Goal: Task Accomplishment & Management: Manage account settings

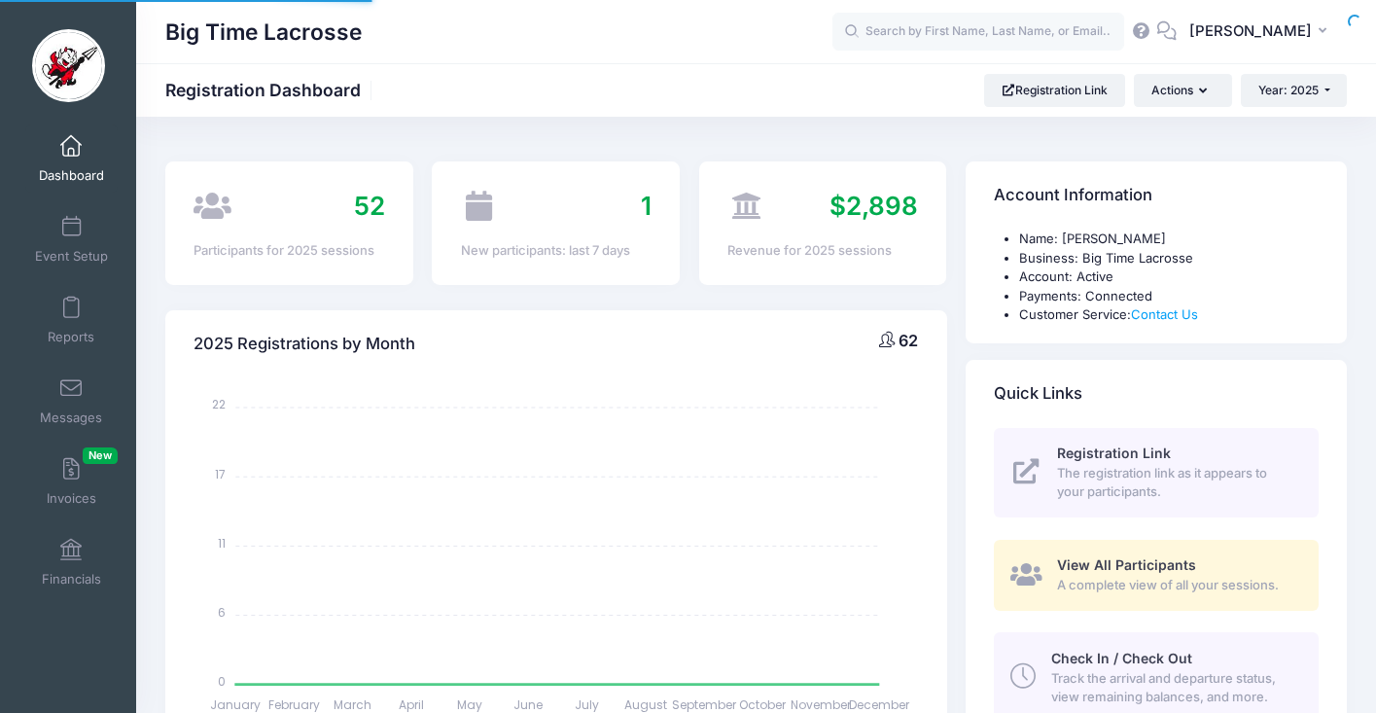
select select
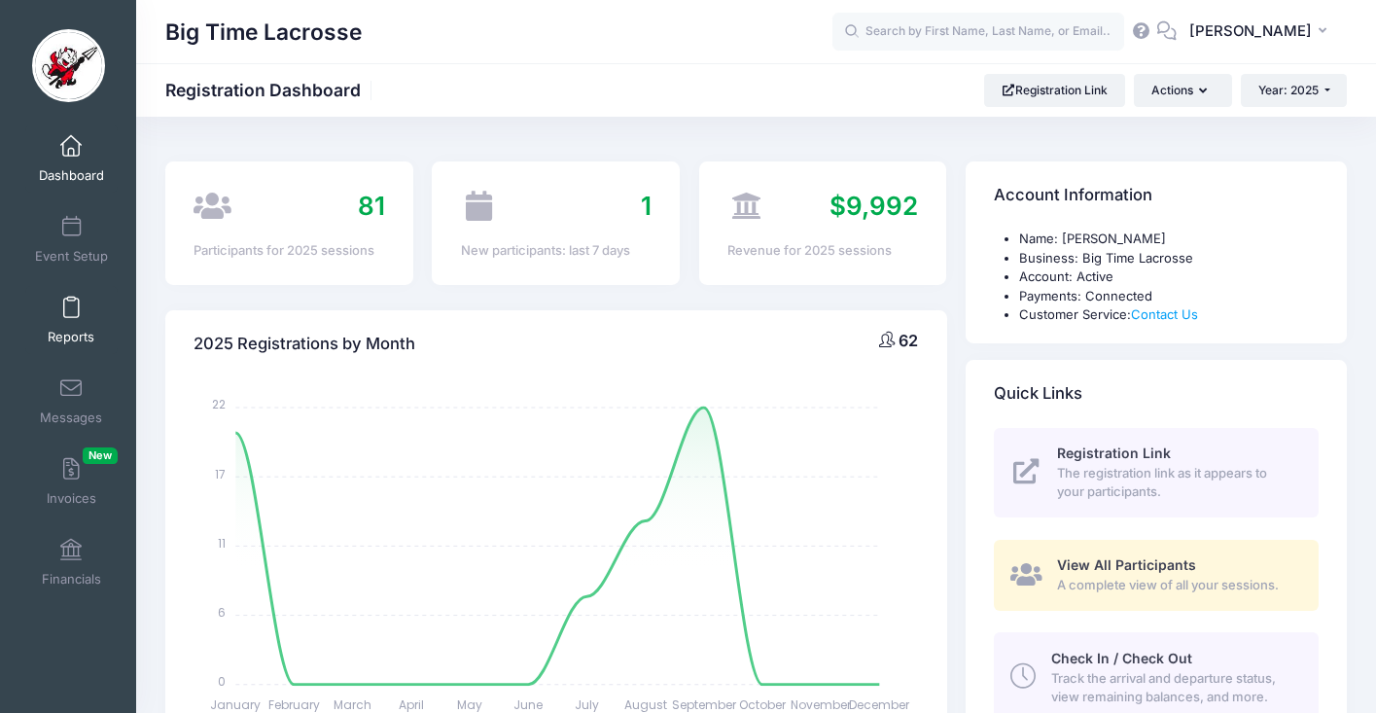
click at [71, 313] on span at bounding box center [71, 308] width 0 height 21
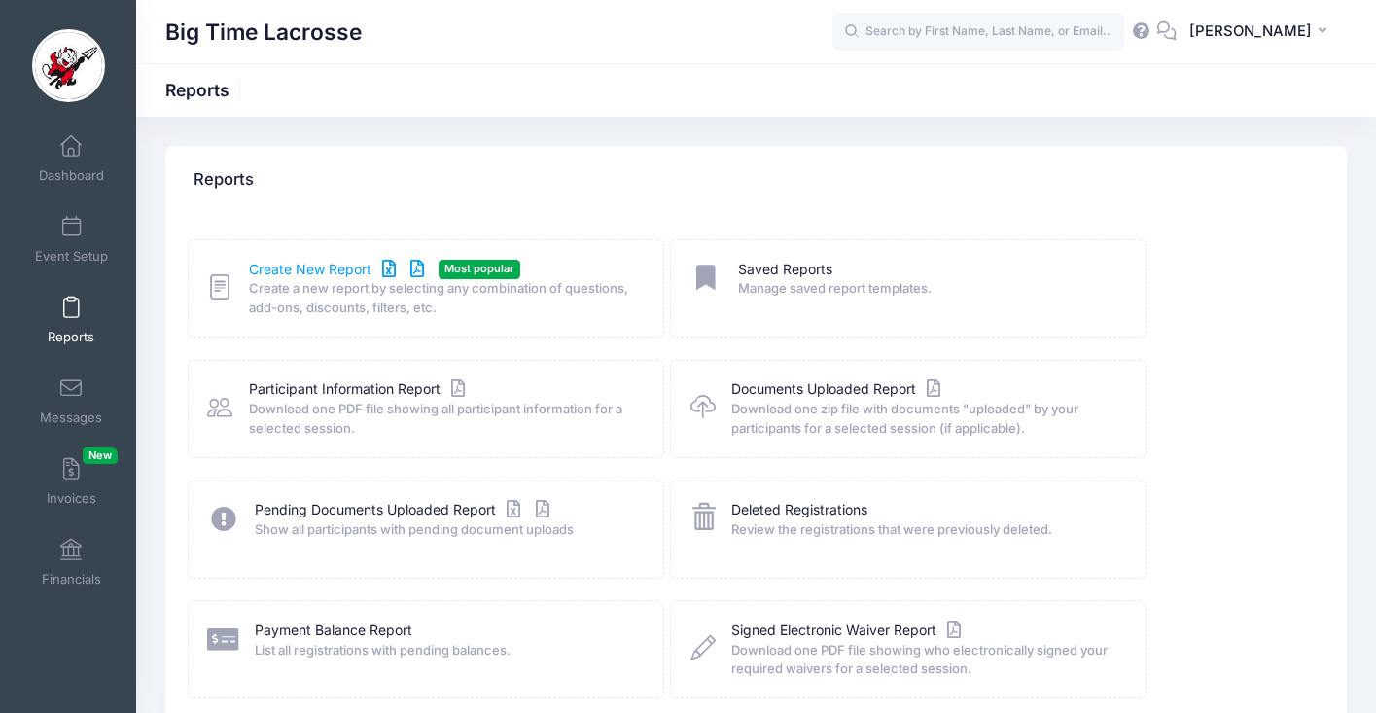
click at [342, 266] on link "Create New Report" at bounding box center [339, 270] width 181 height 20
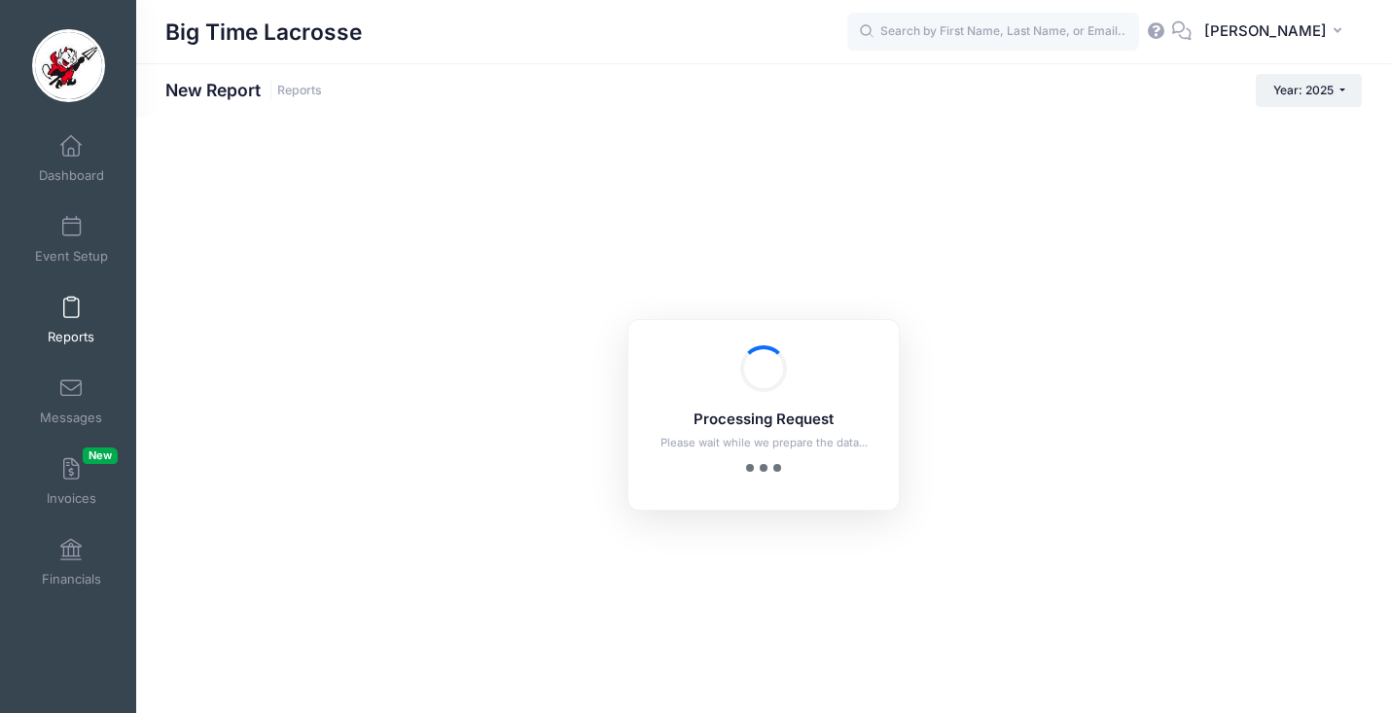
checkbox input "true"
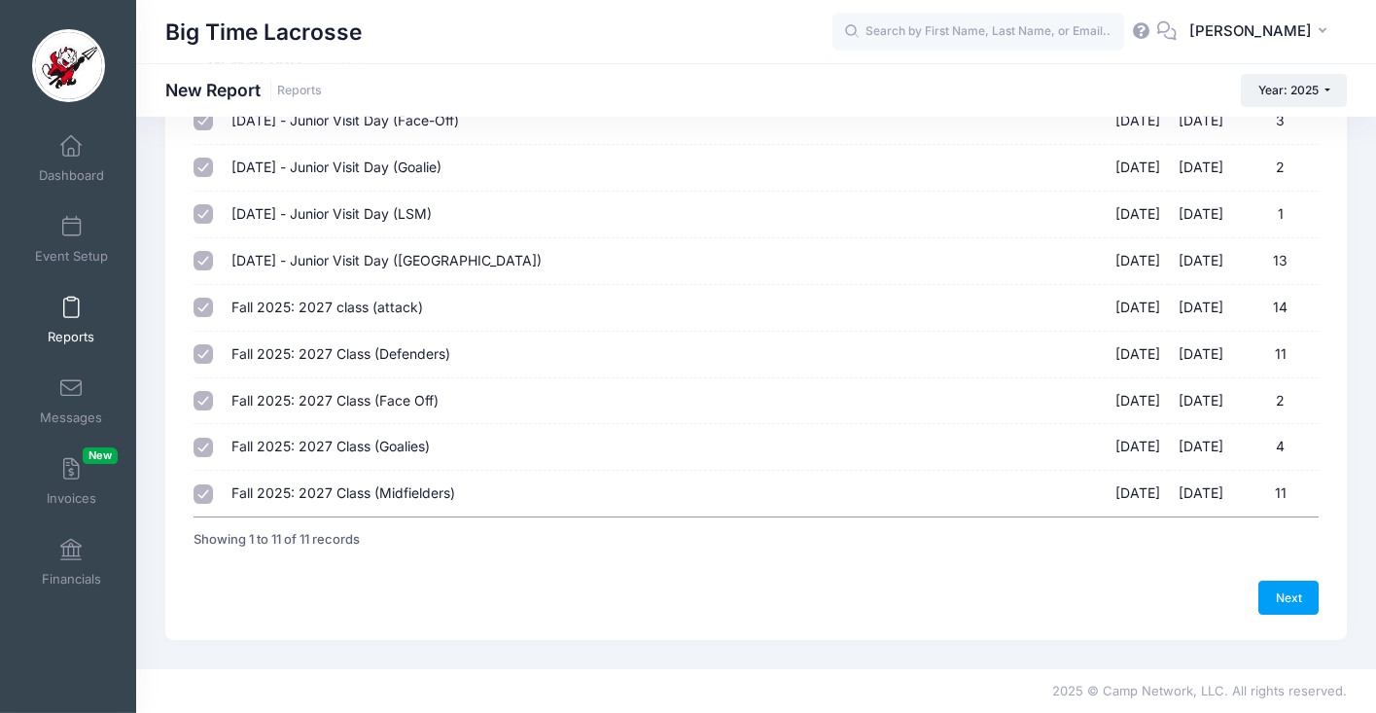
scroll to position [283, 0]
click at [1297, 588] on link "Next" at bounding box center [1289, 597] width 60 height 33
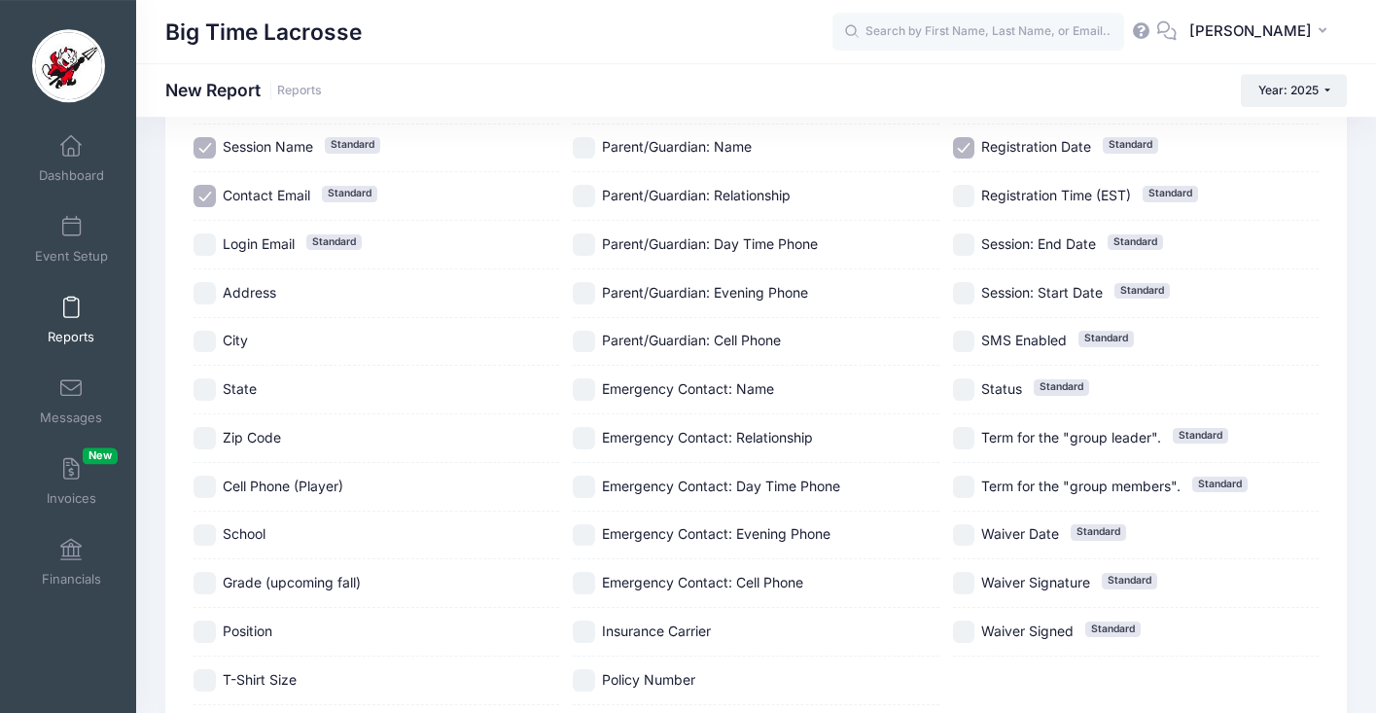
scroll to position [439, 0]
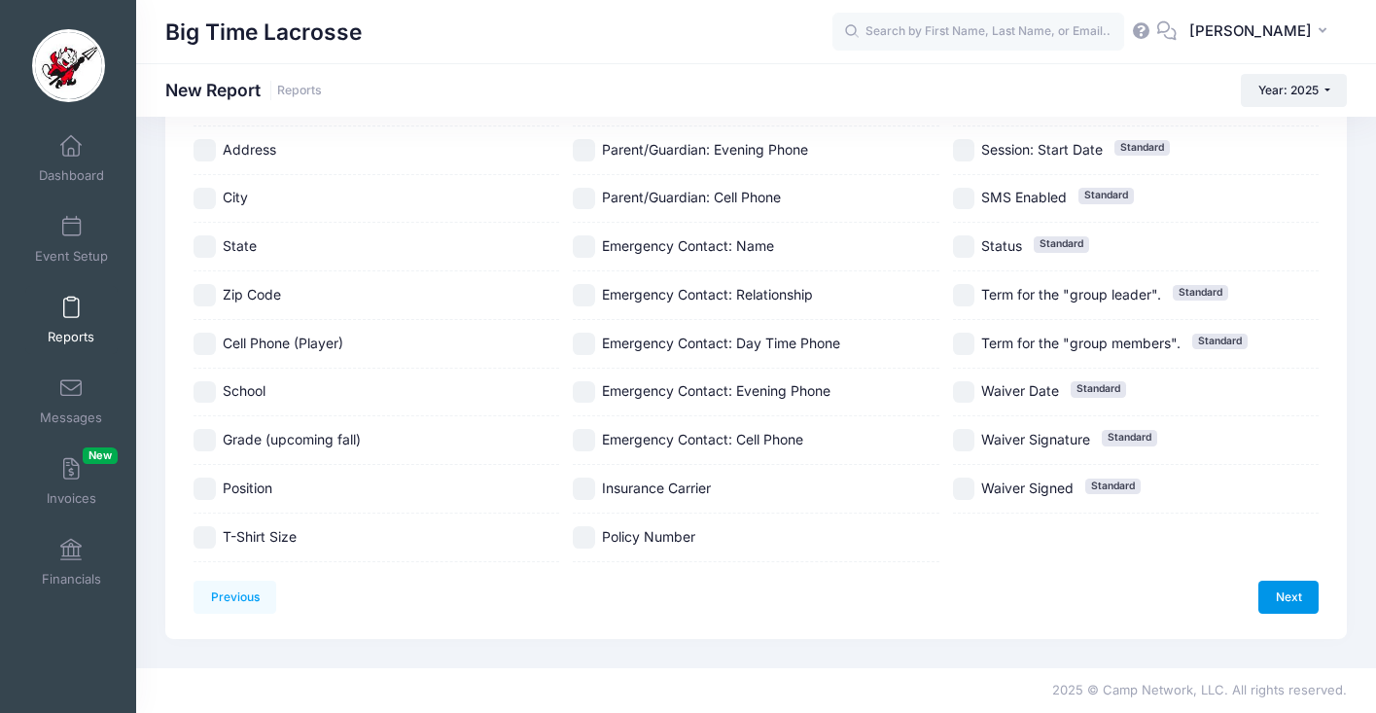
click at [1293, 595] on link "Next" at bounding box center [1289, 597] width 60 height 33
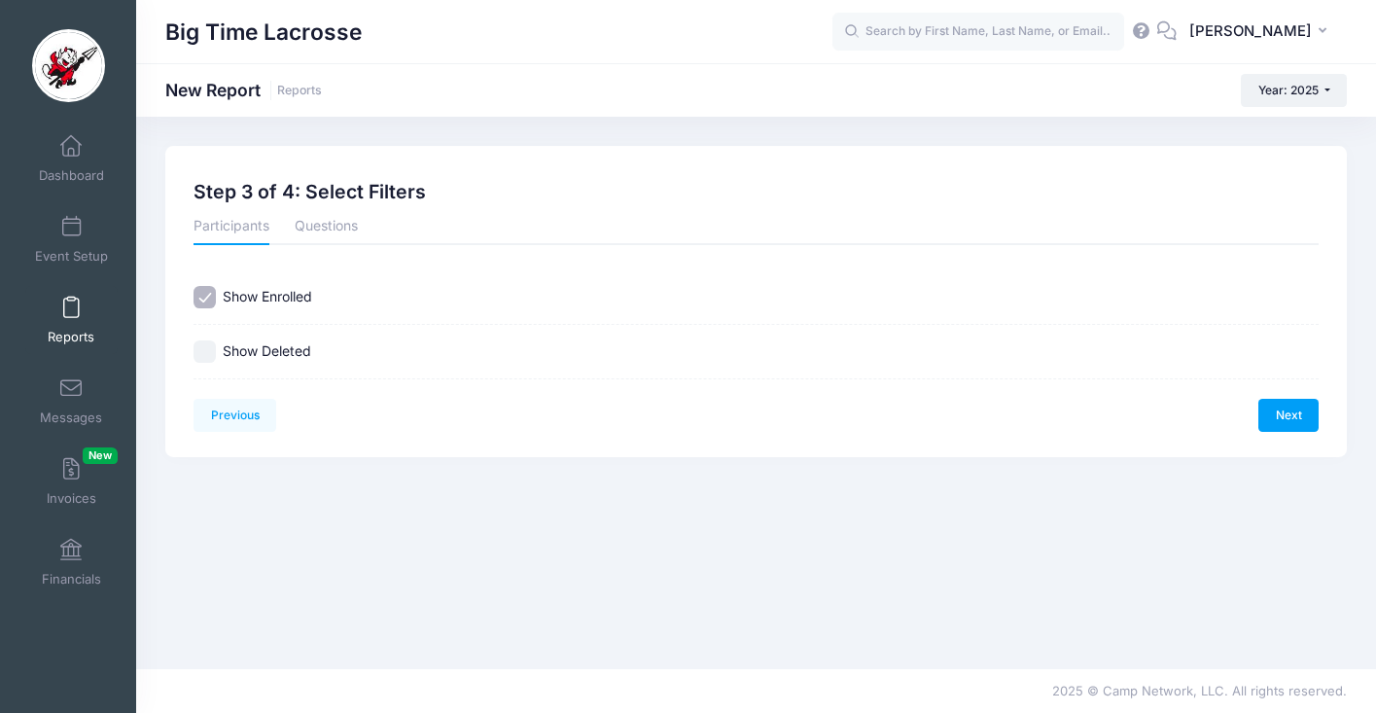
scroll to position [0, 0]
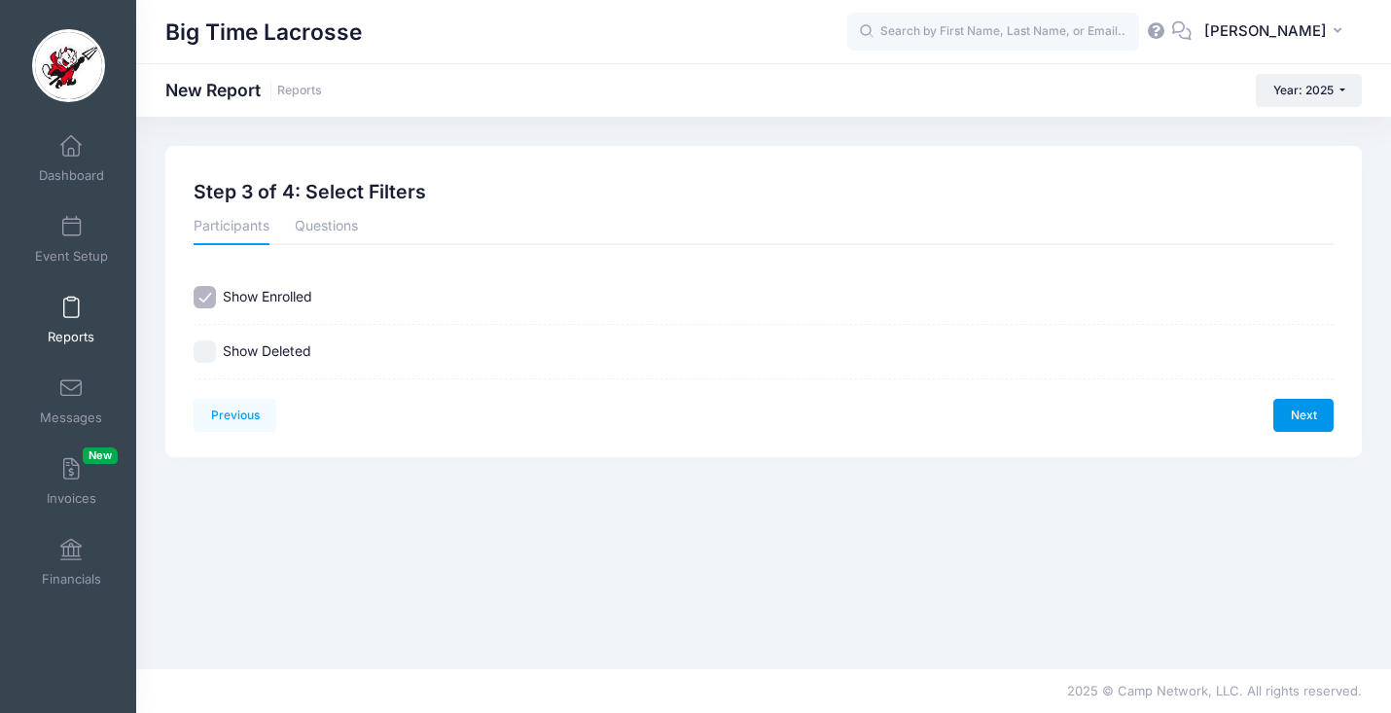
click at [1304, 420] on link "Next" at bounding box center [1303, 415] width 60 height 33
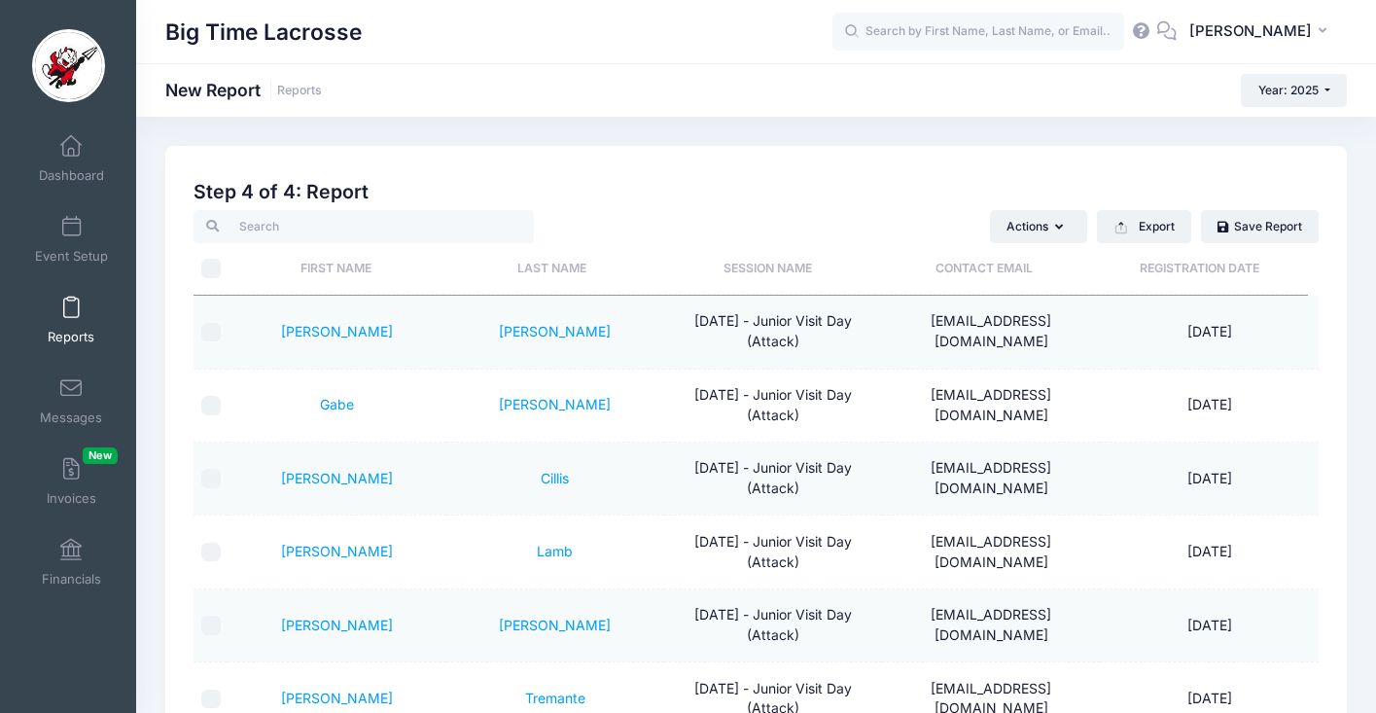
click at [550, 269] on th "Last Name" at bounding box center [552, 269] width 216 height 52
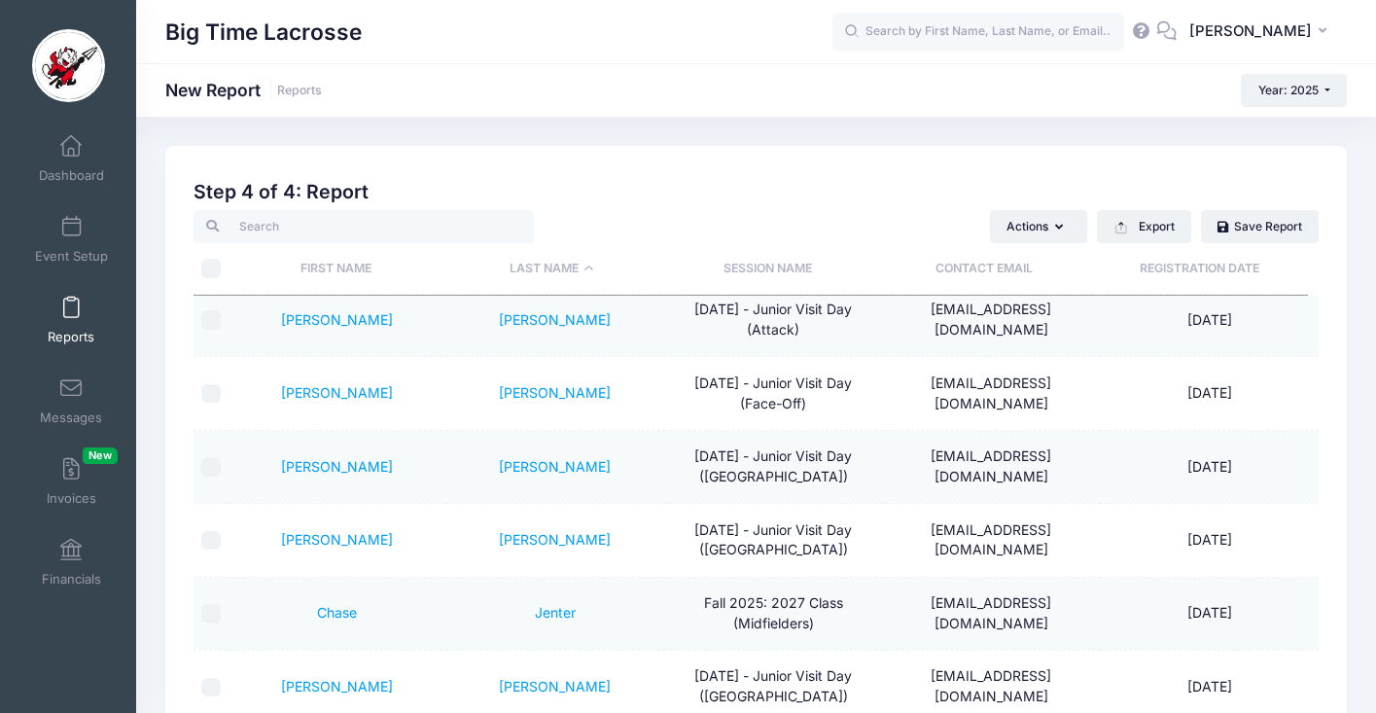
scroll to position [2391, 0]
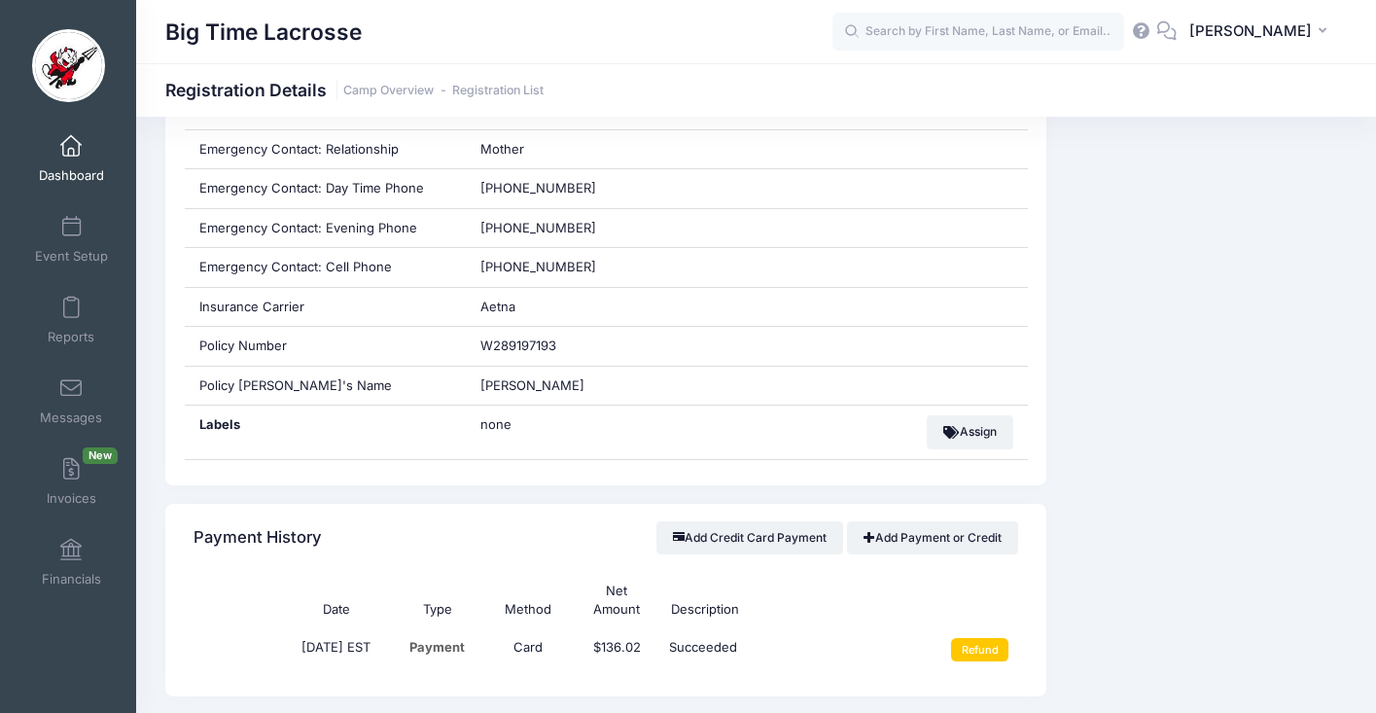
scroll to position [1338, 0]
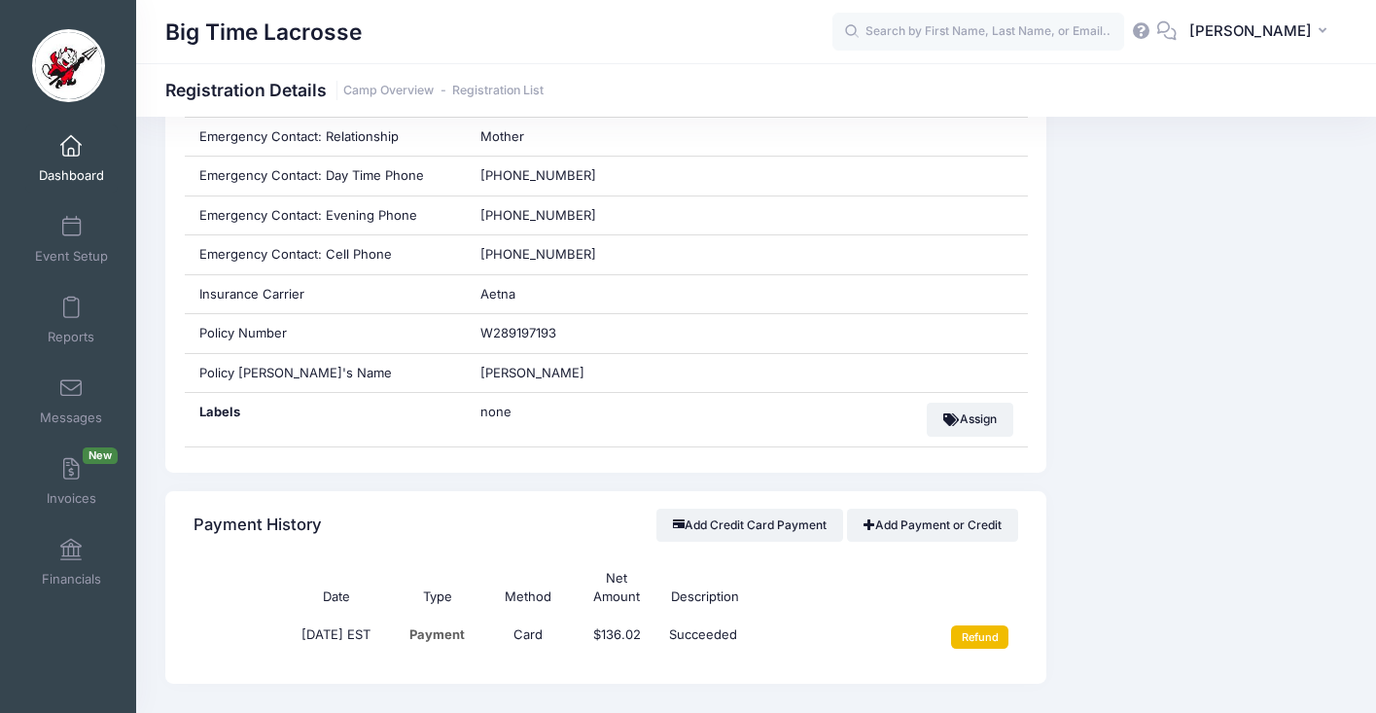
click at [994, 643] on input "Refund" at bounding box center [979, 636] width 57 height 23
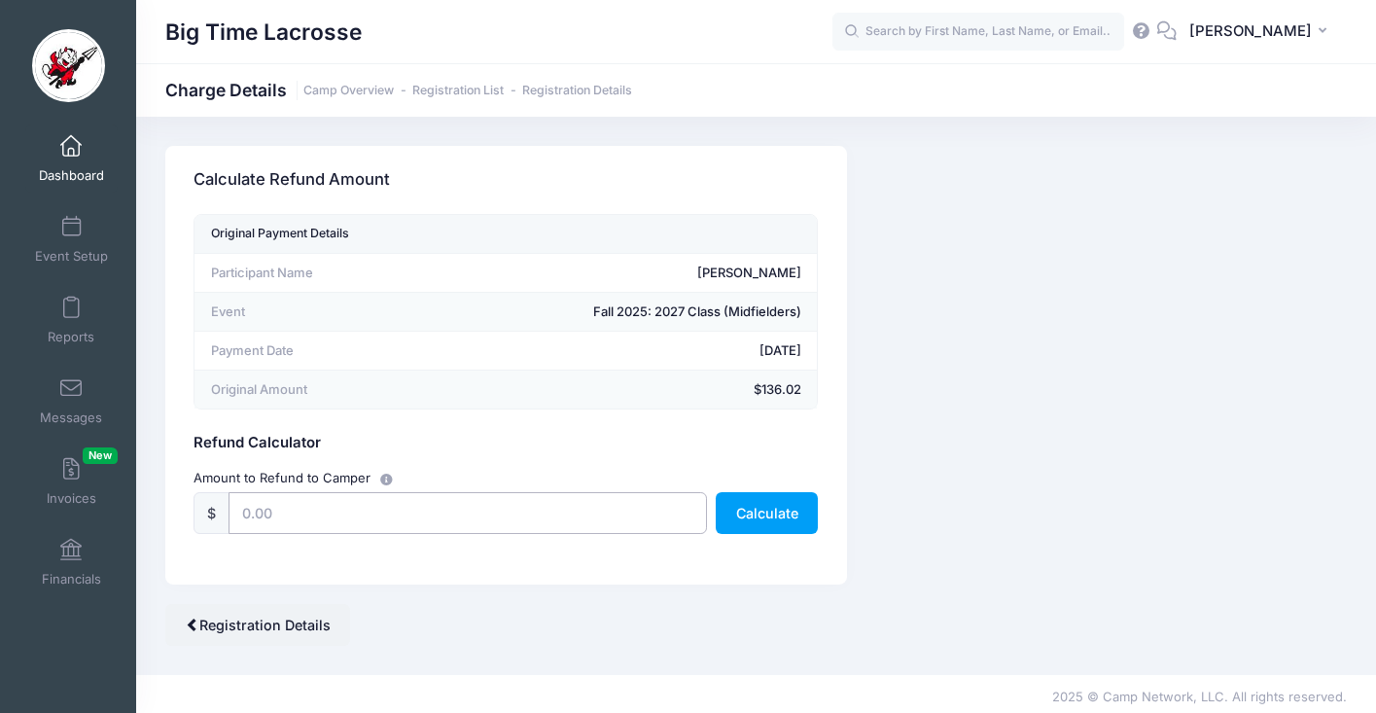
click at [558, 513] on input "text" at bounding box center [468, 513] width 478 height 42
type input "136.02"
click at [740, 514] on button "Calculate" at bounding box center [767, 513] width 102 height 42
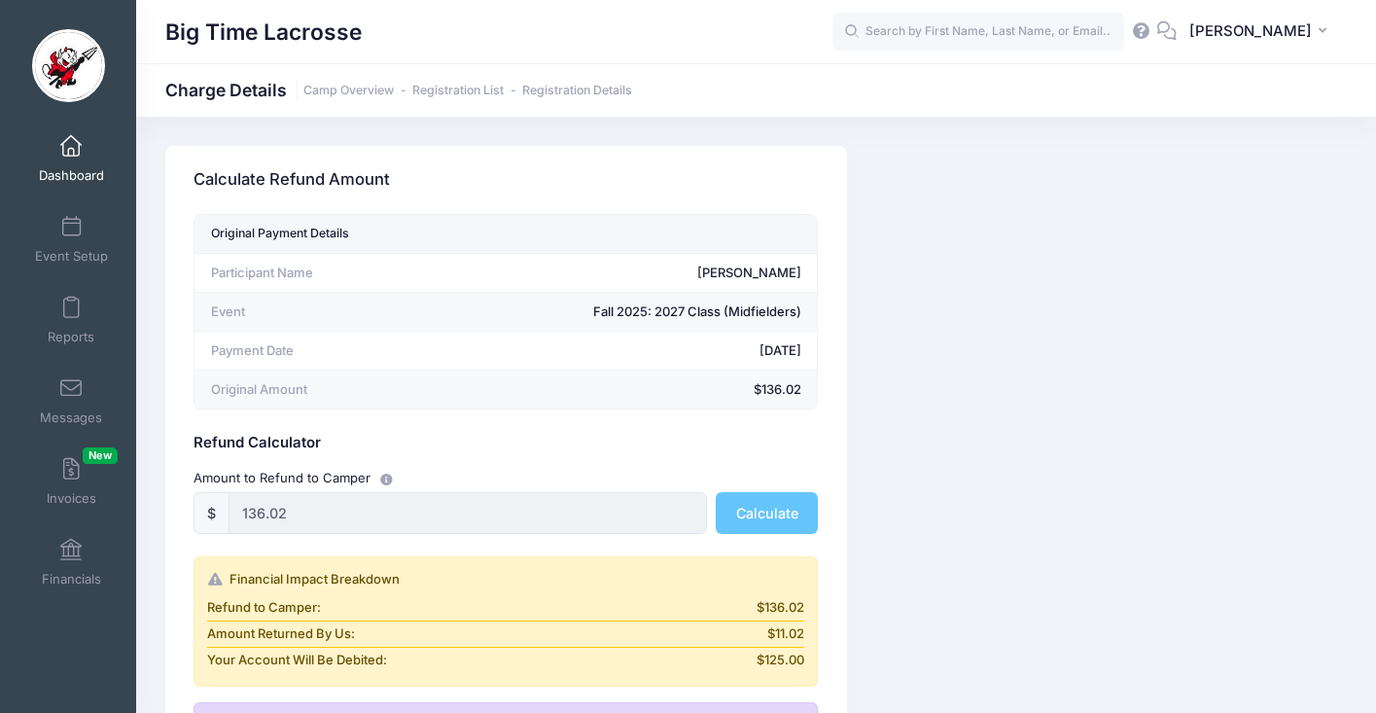
scroll to position [296, 0]
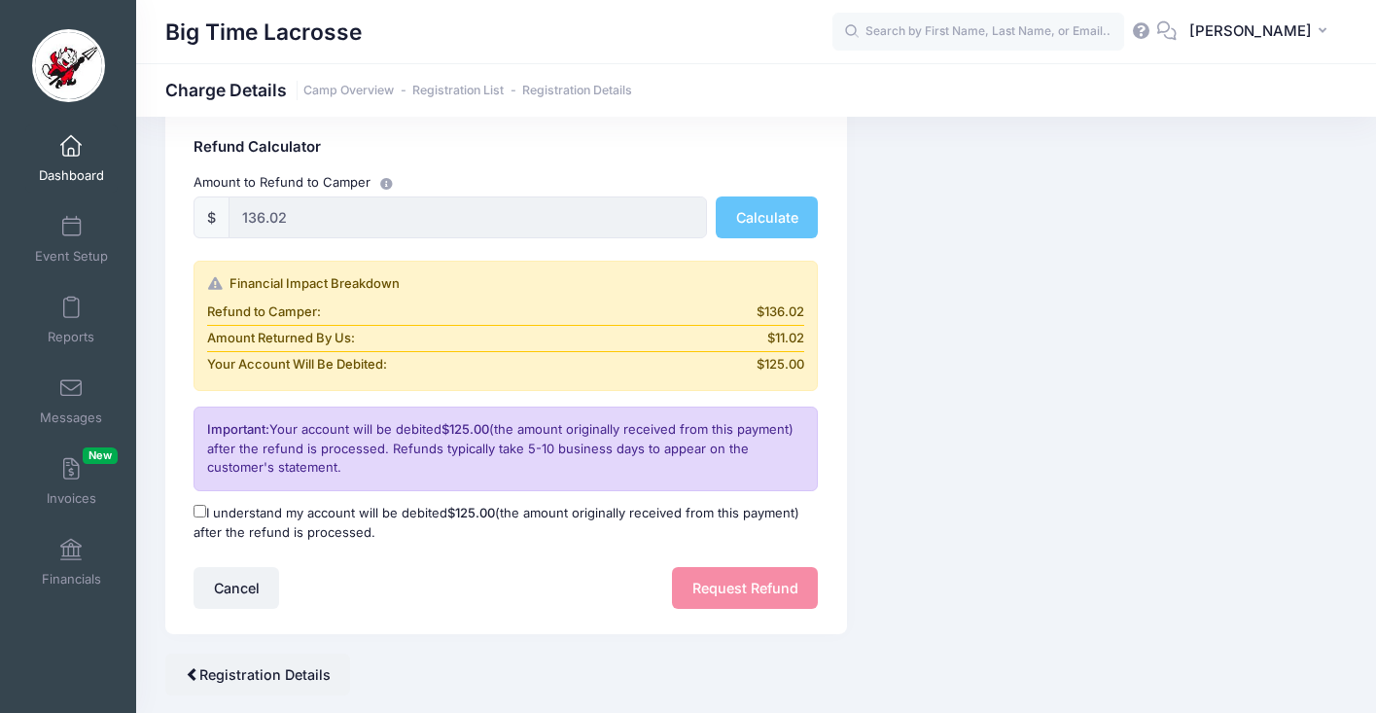
click at [197, 509] on input "I understand my account will be debited $125.00 (the amount originally received…" at bounding box center [200, 511] width 13 height 13
checkbox input "true"
click at [746, 591] on button "Request Refund" at bounding box center [745, 588] width 146 height 42
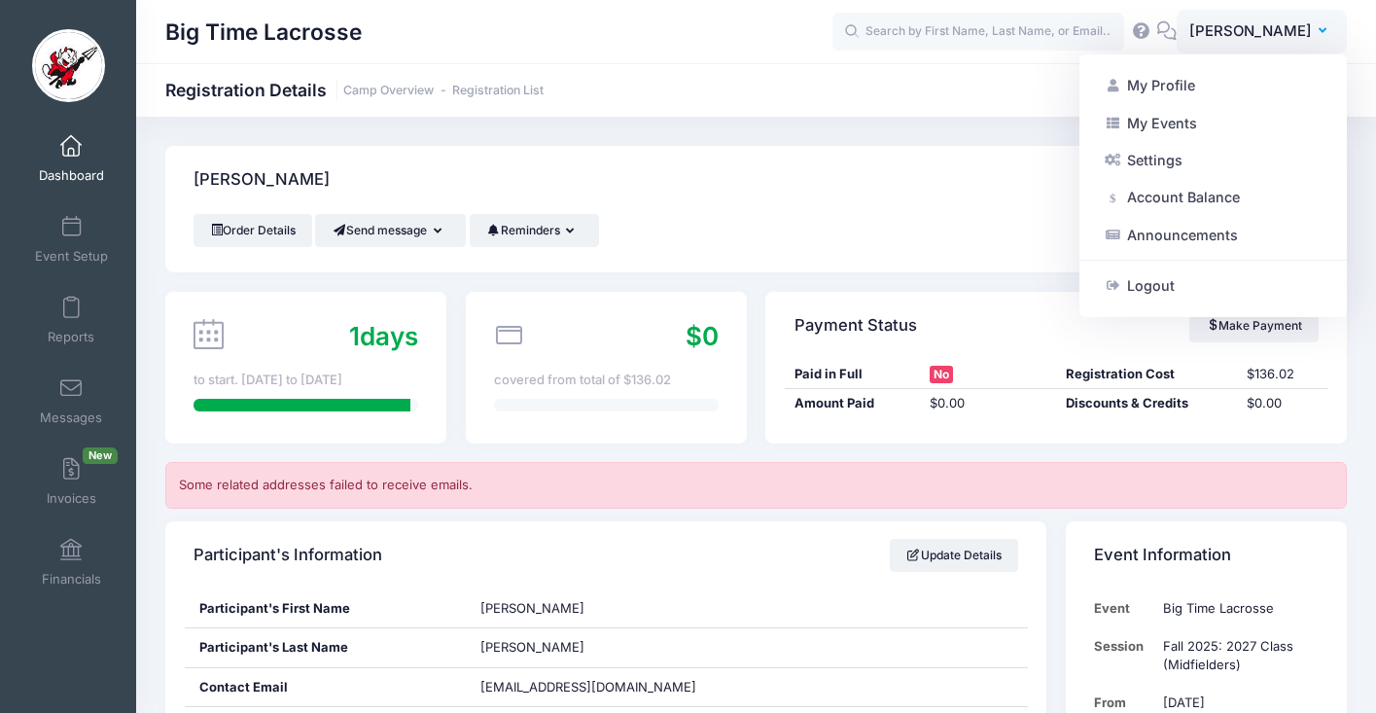
click at [950, 188] on div "[PERSON_NAME]" at bounding box center [756, 180] width 1182 height 68
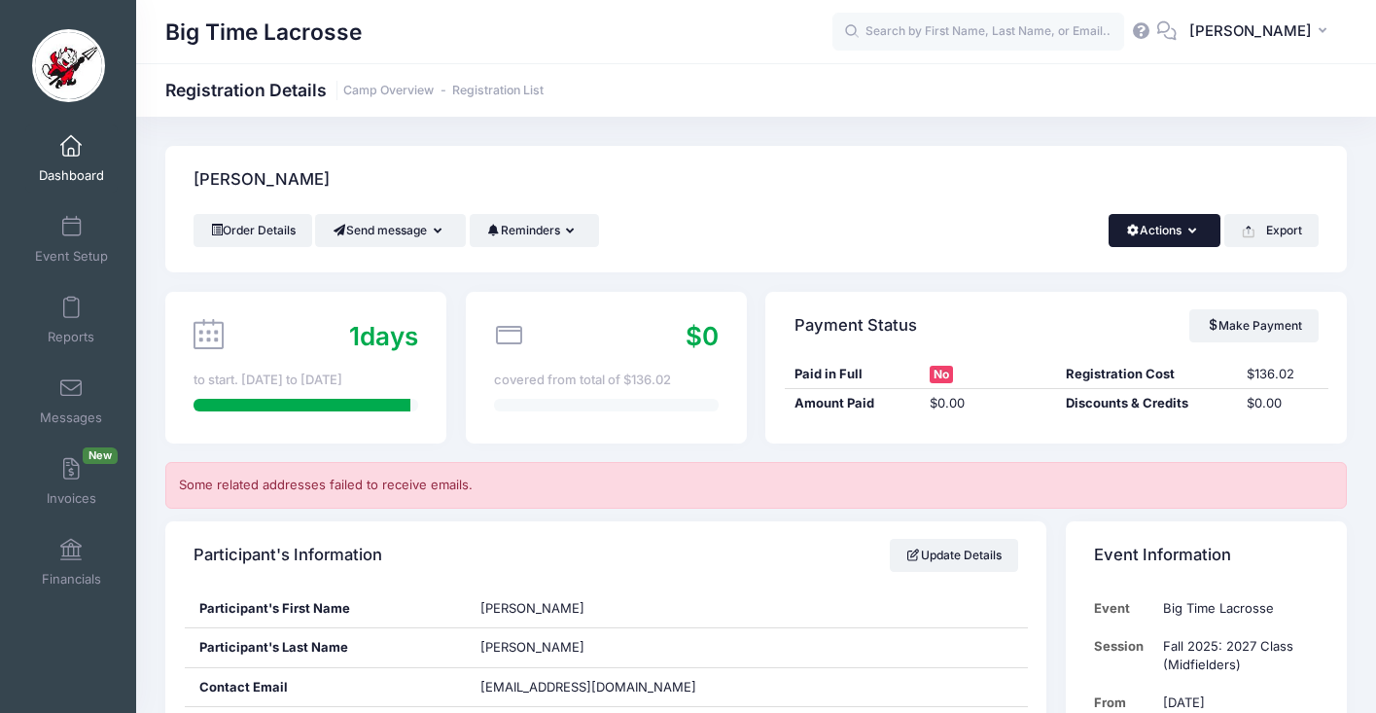
click at [1156, 226] on button "Actions" at bounding box center [1165, 230] width 112 height 33
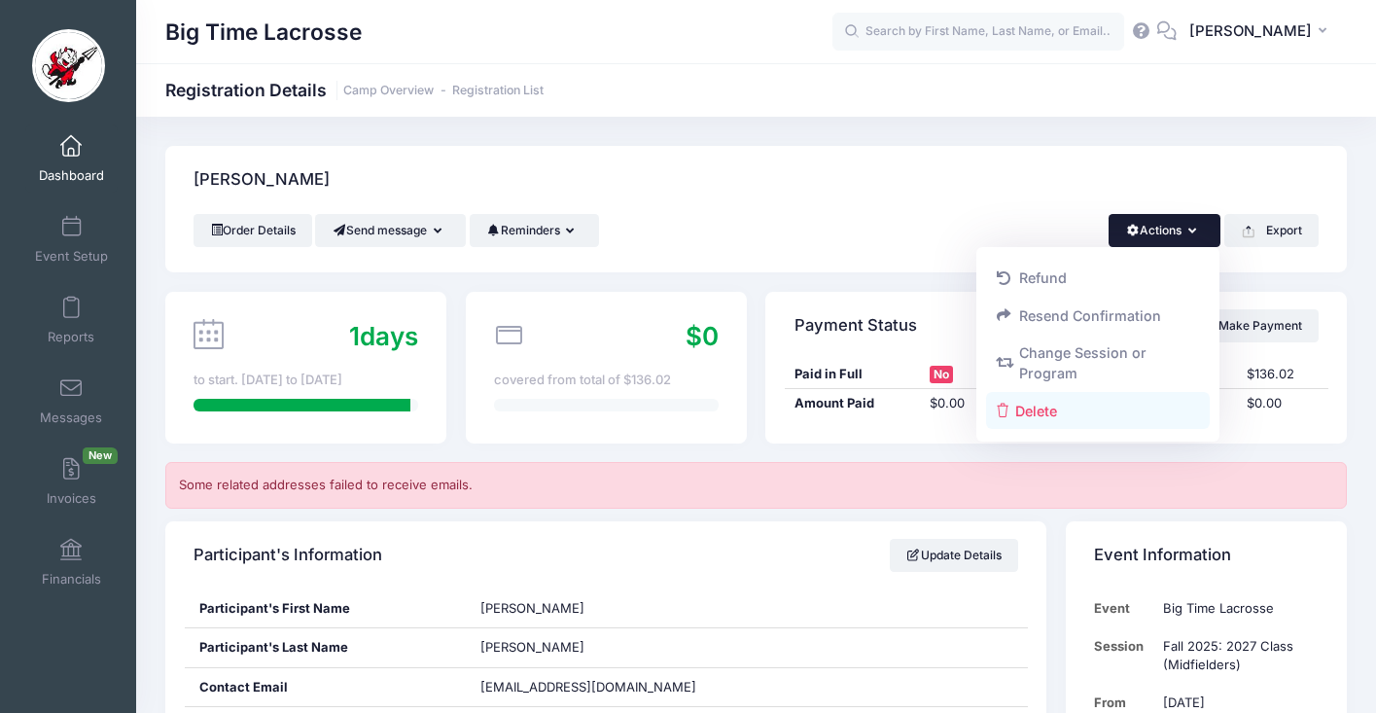
click at [1036, 410] on link "Delete" at bounding box center [1098, 410] width 225 height 37
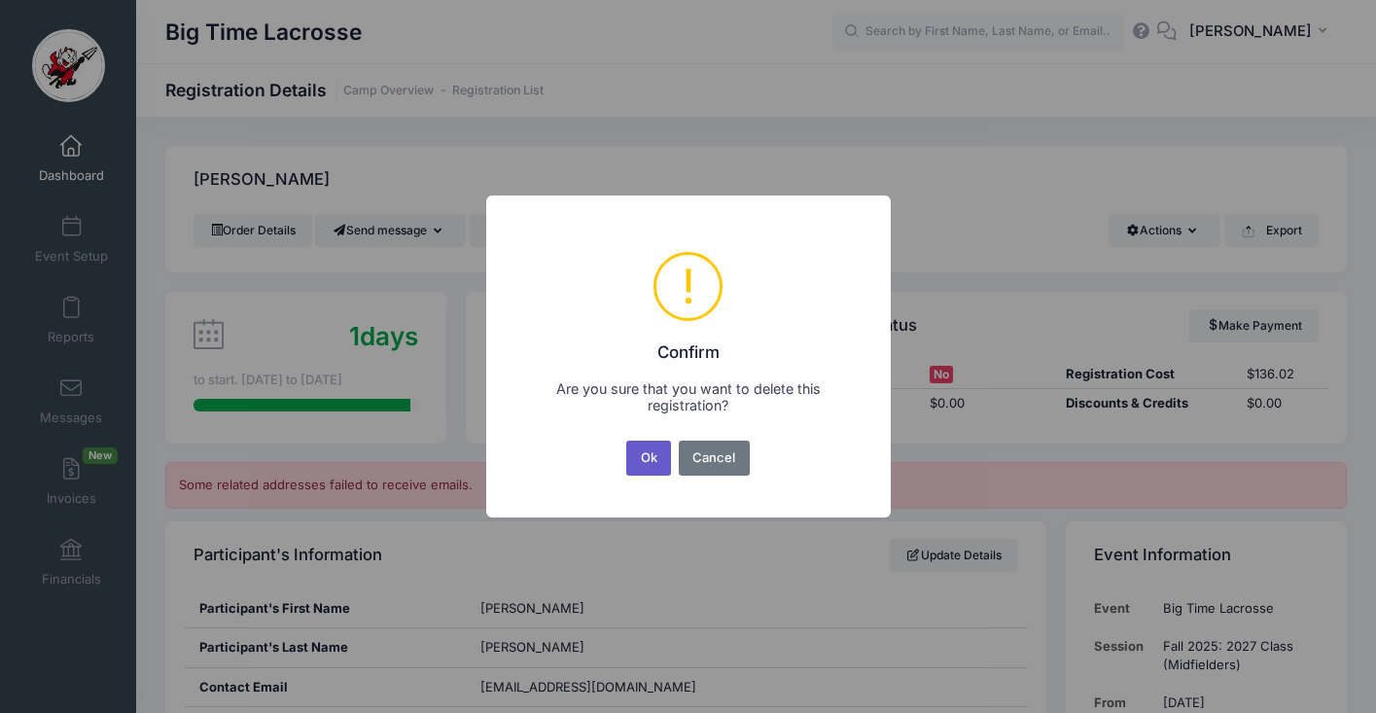
click at [648, 454] on button "Ok" at bounding box center [648, 458] width 45 height 35
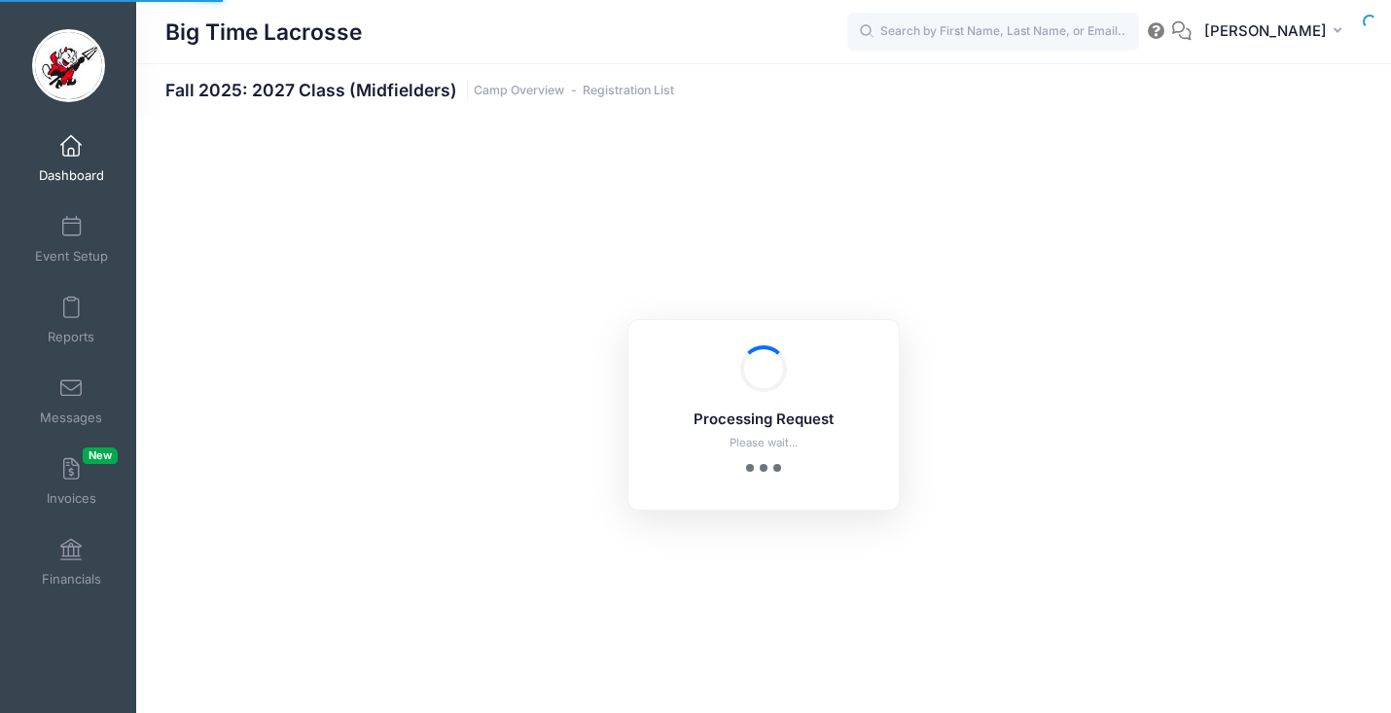
select select "10"
